Goal: Transaction & Acquisition: Register for event/course

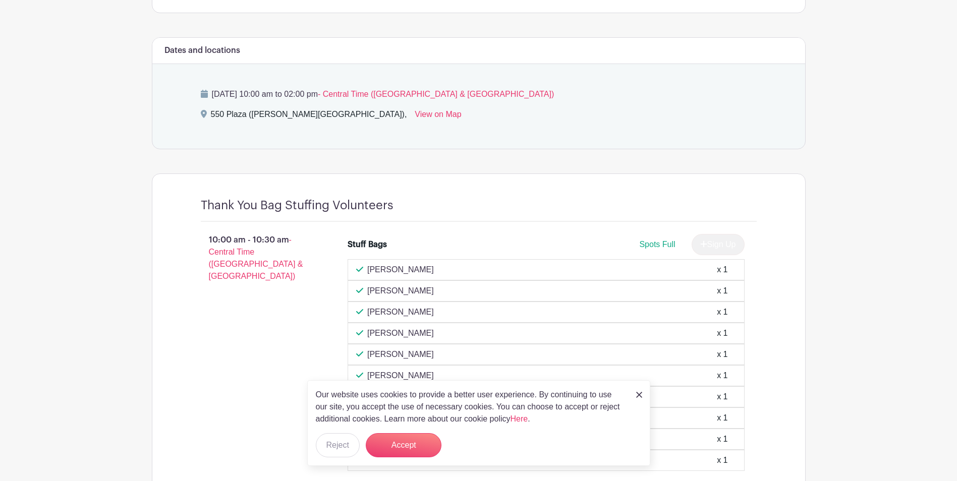
scroll to position [454, 0]
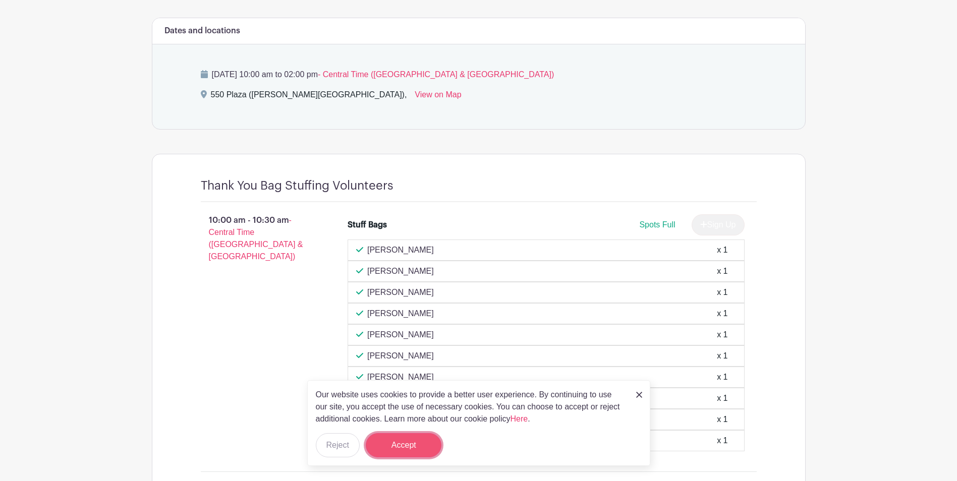
click at [395, 443] on button "Accept" at bounding box center [404, 445] width 76 height 24
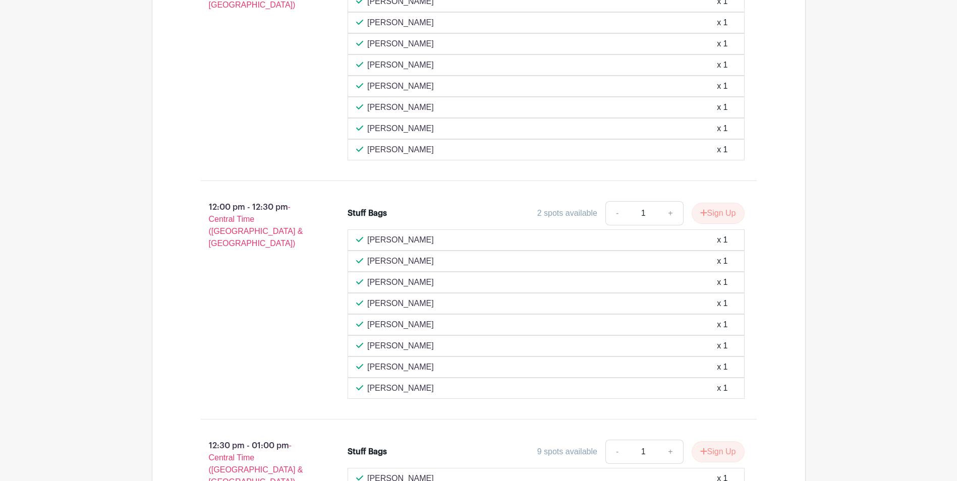
scroll to position [1463, 0]
click at [714, 208] on button "Sign Up" at bounding box center [718, 211] width 53 height 21
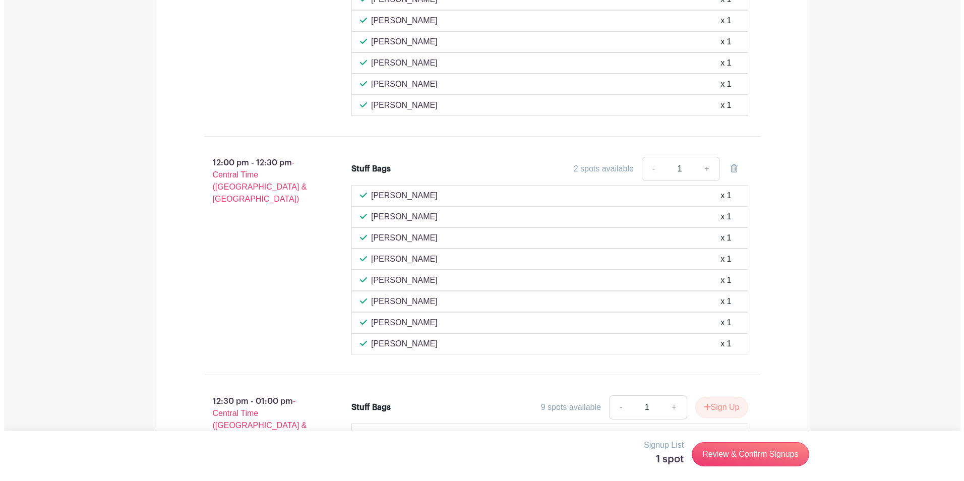
scroll to position [1564, 0]
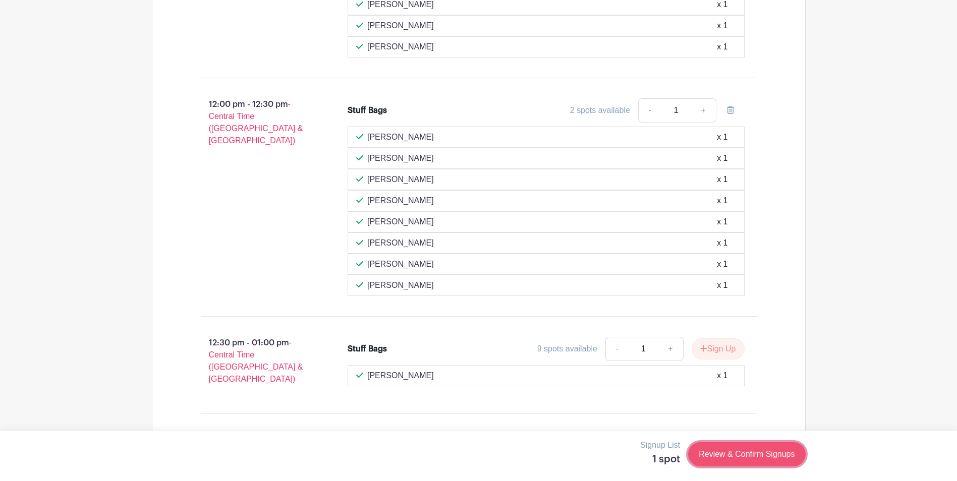
click at [735, 451] on link "Review & Confirm Signups" at bounding box center [746, 454] width 117 height 24
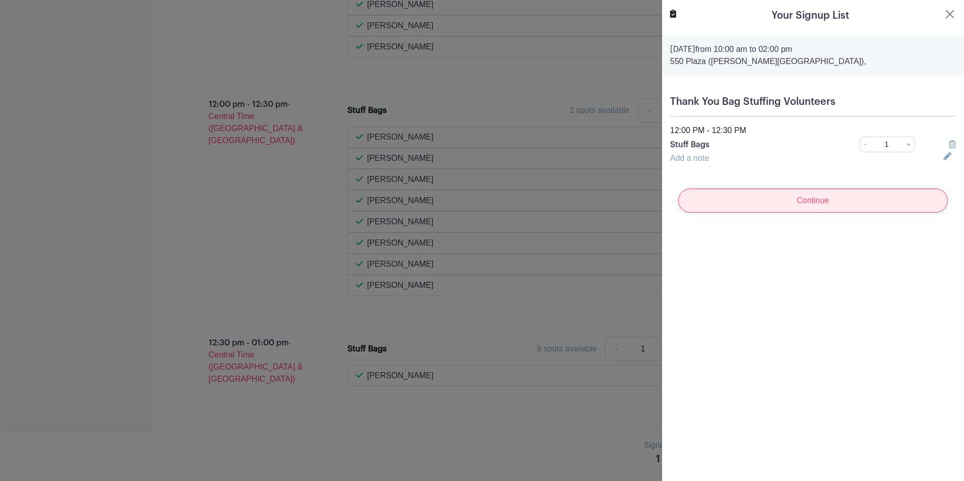
click at [810, 199] on input "Continue" at bounding box center [813, 201] width 270 height 24
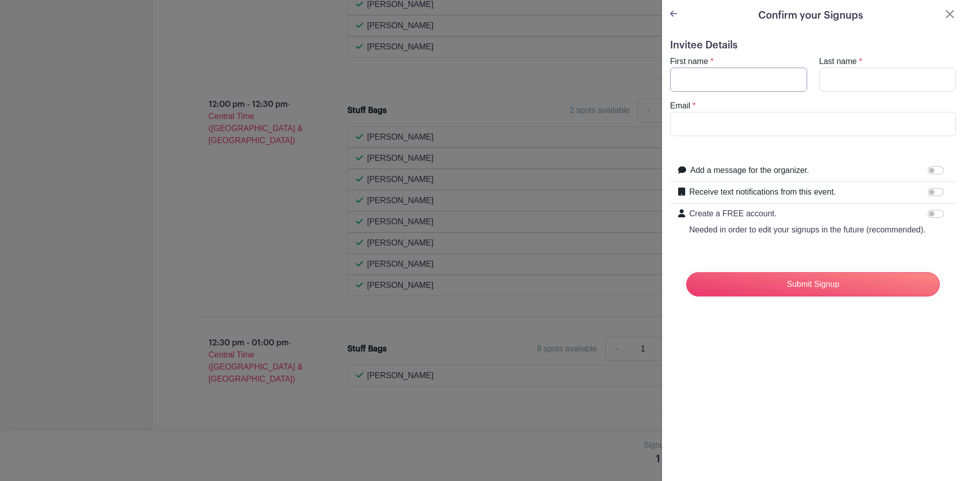
click at [737, 70] on input "First name" at bounding box center [738, 80] width 137 height 24
type input "[PERSON_NAME]"
type input "[PERSON_NAME][EMAIL_ADDRESS][PERSON_NAME][DOMAIN_NAME]"
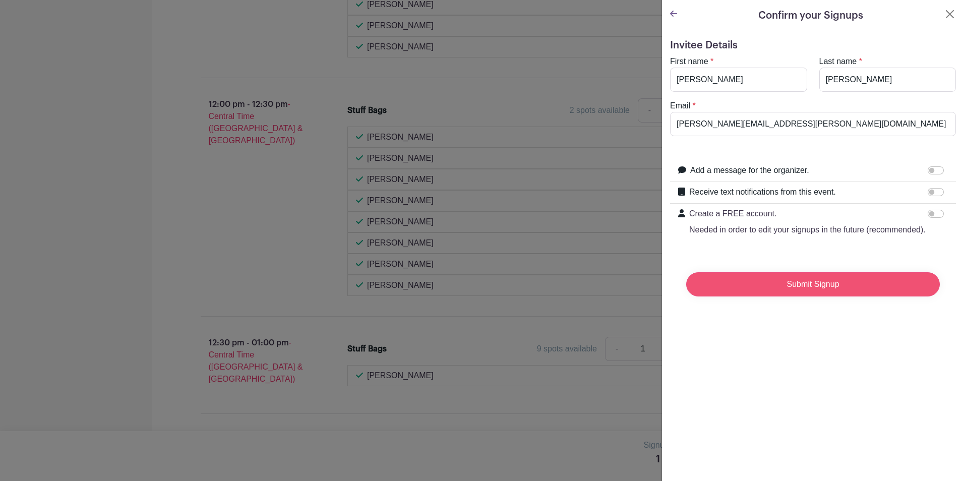
click at [802, 293] on input "Submit Signup" at bounding box center [814, 284] width 254 height 24
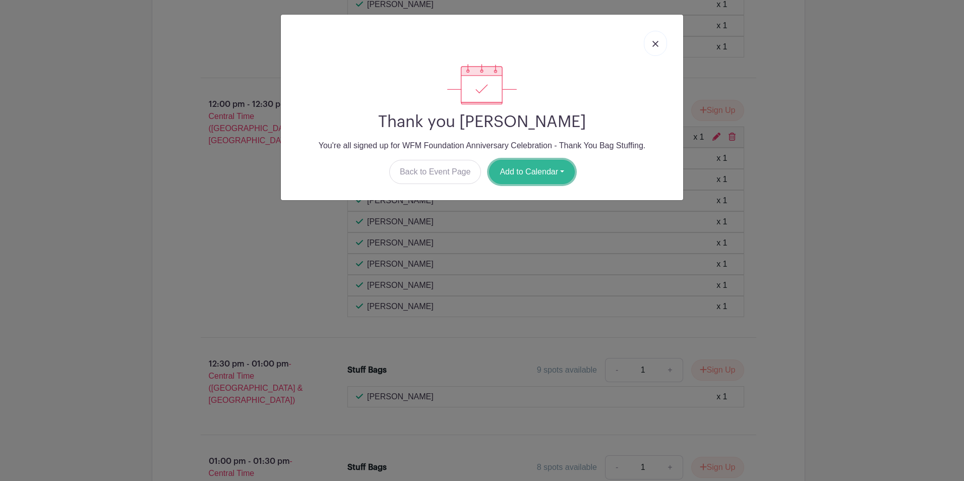
click at [534, 170] on button "Add to Calendar" at bounding box center [532, 172] width 86 height 24
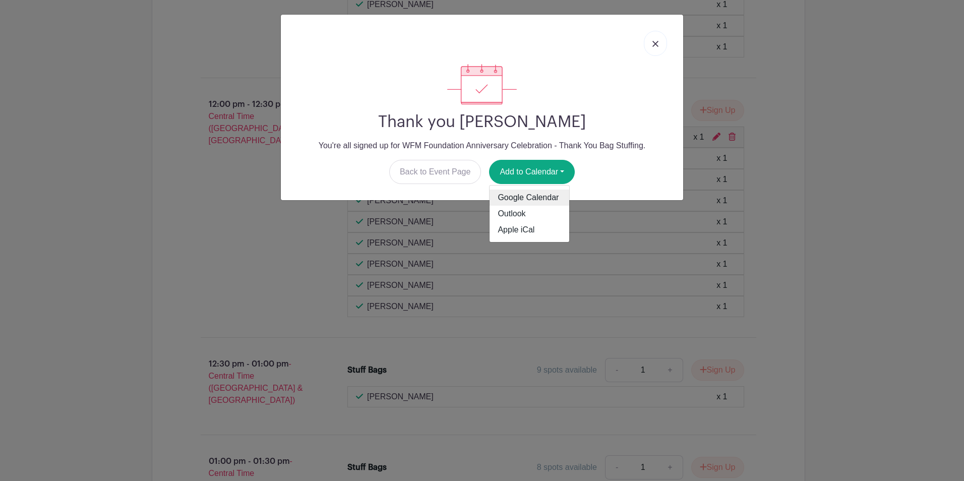
click at [529, 198] on link "Google Calendar" at bounding box center [530, 198] width 80 height 16
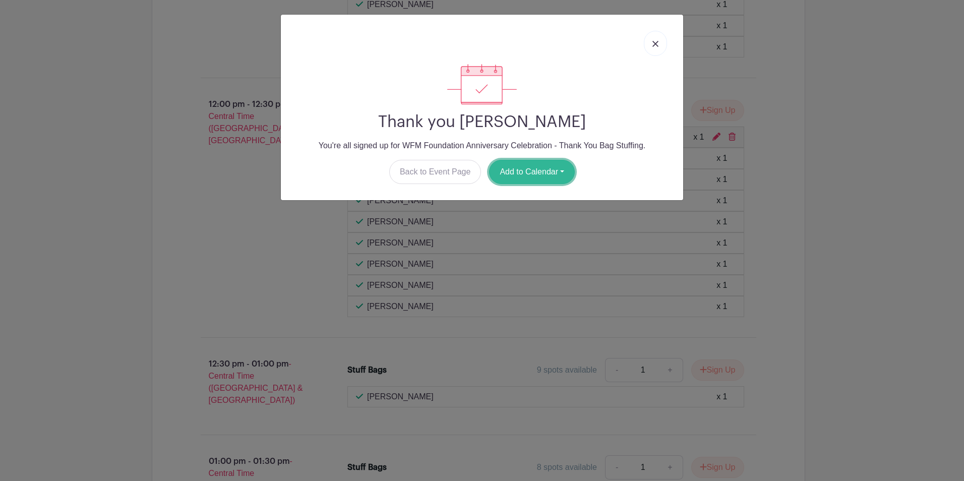
click at [532, 170] on button "Add to Calendar" at bounding box center [532, 172] width 86 height 24
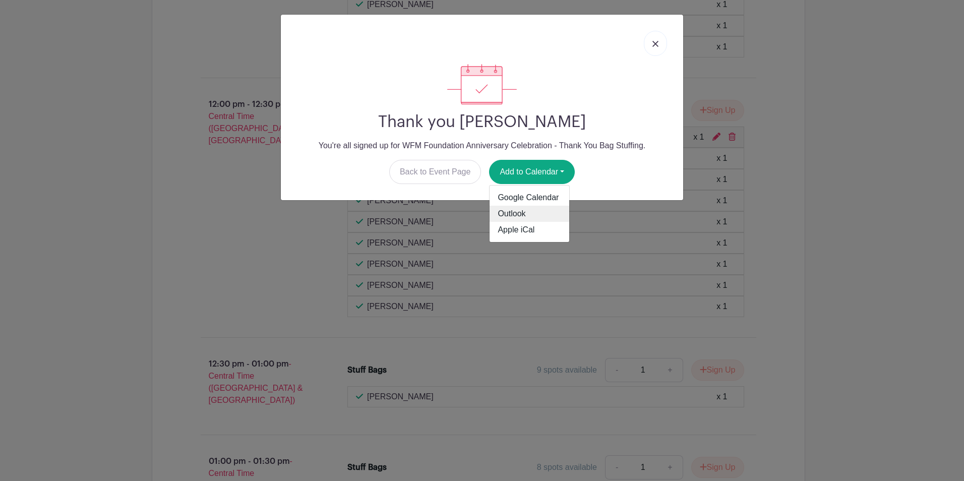
click at [527, 211] on link "Outlook" at bounding box center [530, 214] width 80 height 16
